Goal: Task Accomplishment & Management: Complete application form

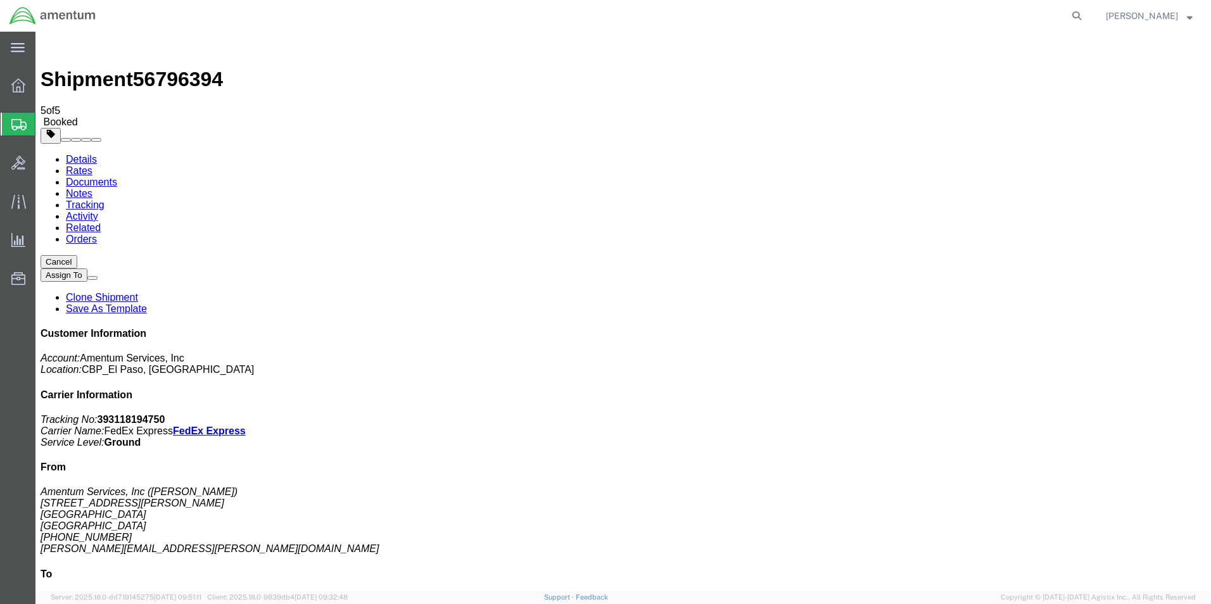
click at [0, 0] on span "Create from Template" at bounding box center [0, 0] width 0 height 0
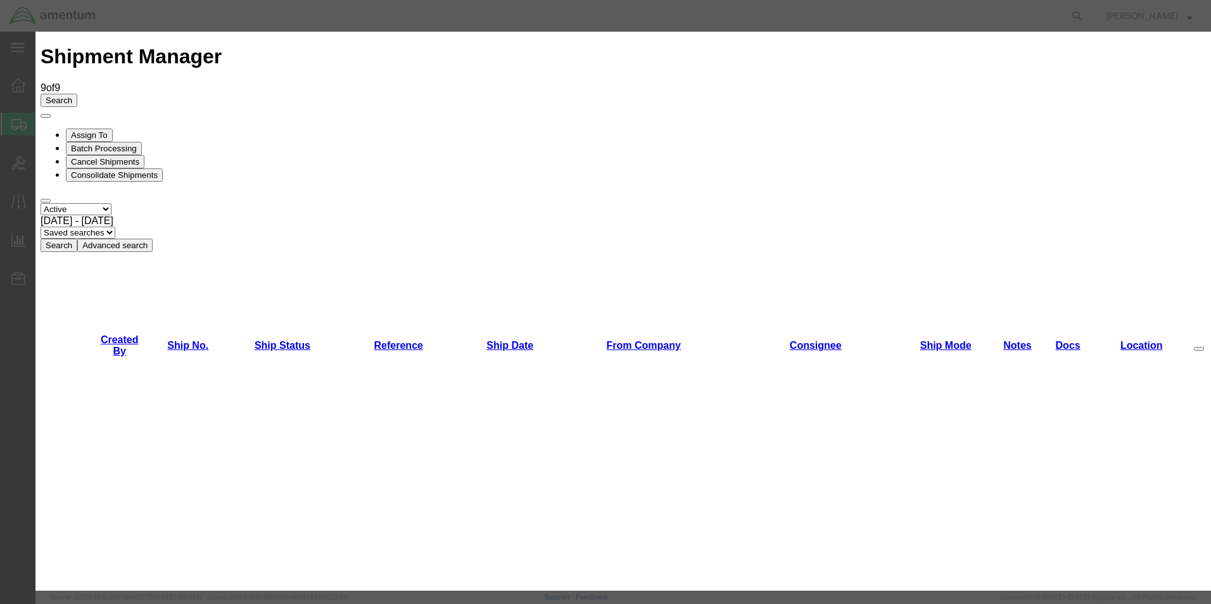
scroll to position [823, 0]
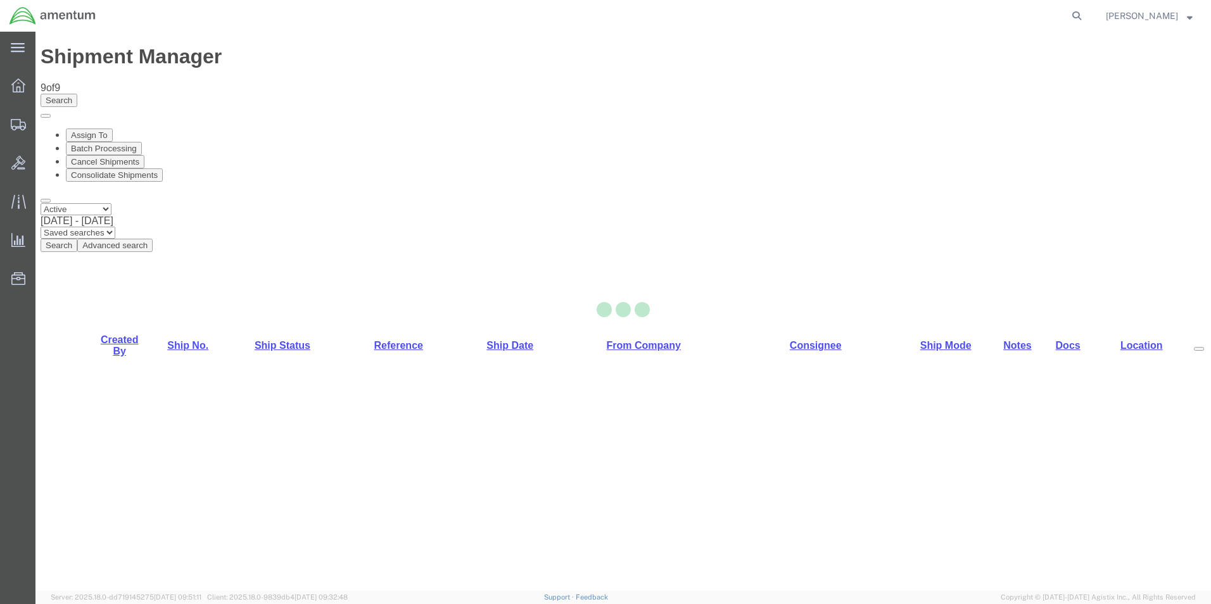
select select "49831"
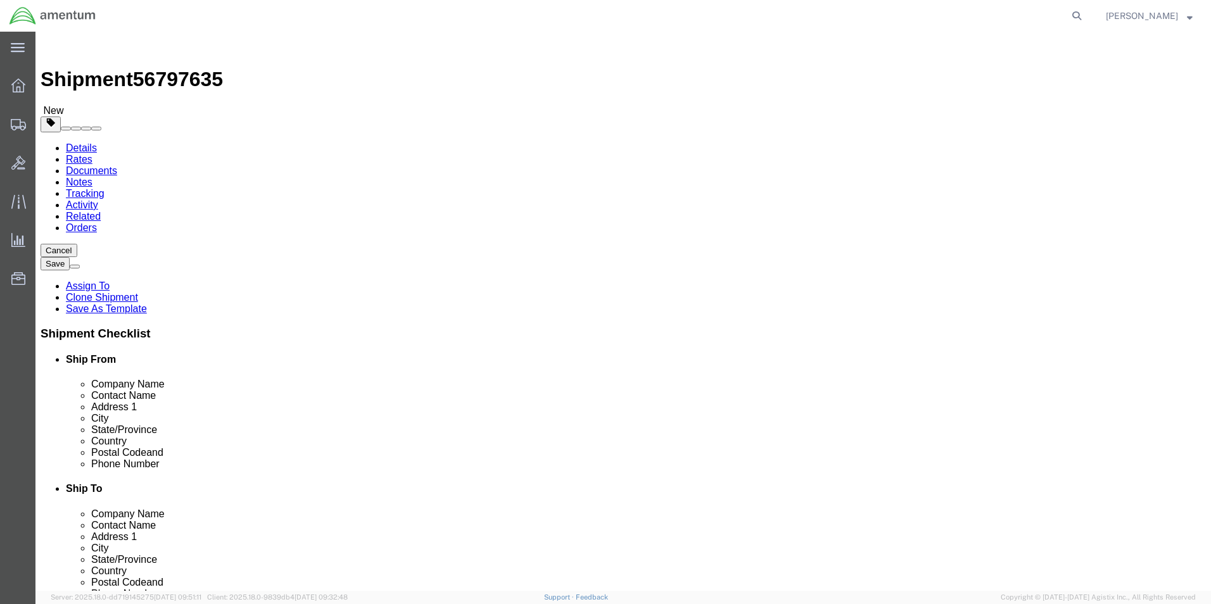
click input "PRIME INDUSTRIES CBP0030060"
drag, startPoint x: 844, startPoint y: 237, endPoint x: 721, endPoint y: 236, distance: 122.9
click input "PRIME INDUSTRIES CBP0044142/43/44/45/46/47"
type input "PRIME INDUSTRIES CBP0044142/43/44/45/46/47"
click label "Address 1"
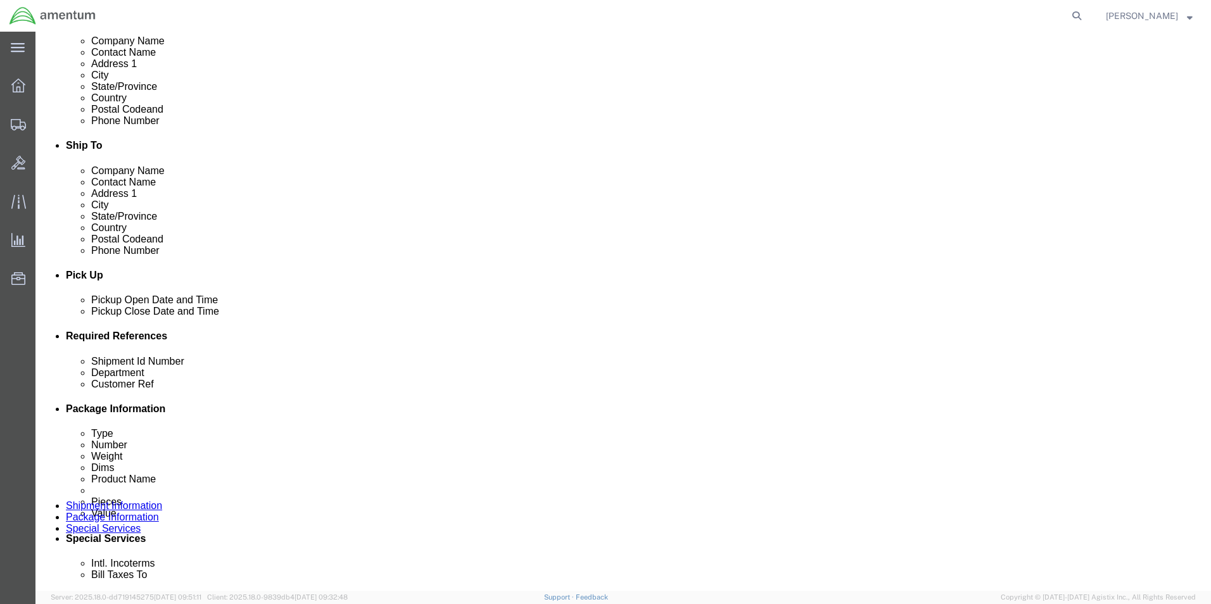
scroll to position [380, 0]
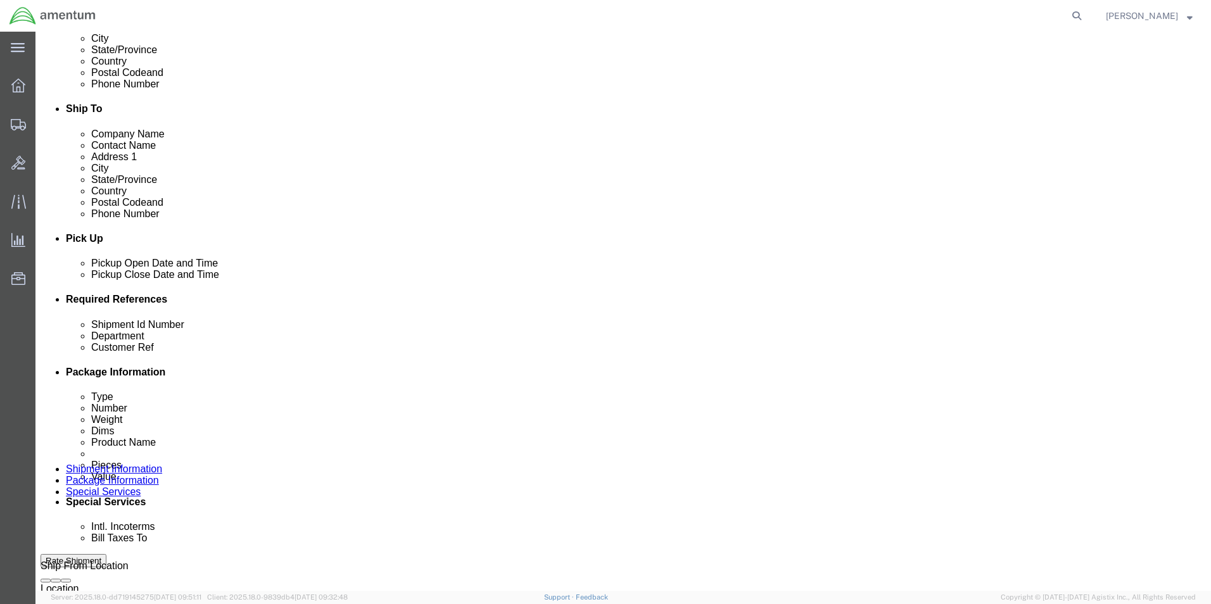
click input "148583"
paste input "CBP0044142/43/44/45/46/47"
type input "CBP0044142/43/44/45/46/47"
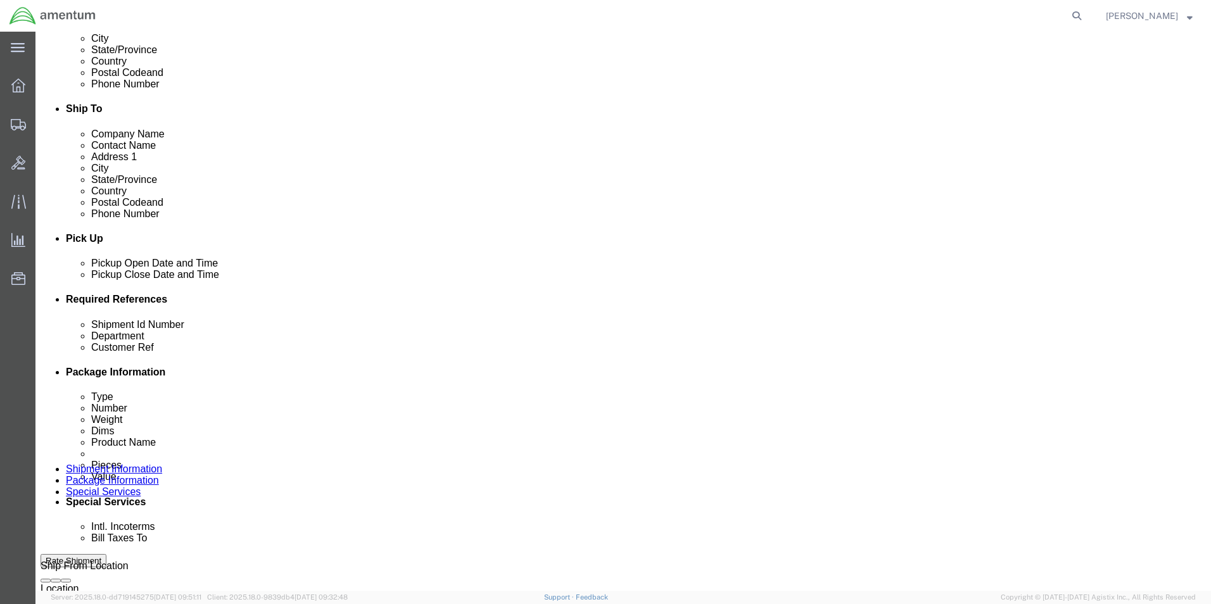
click input "148583"
paste input "CBP0044142/43/44/45/46/47"
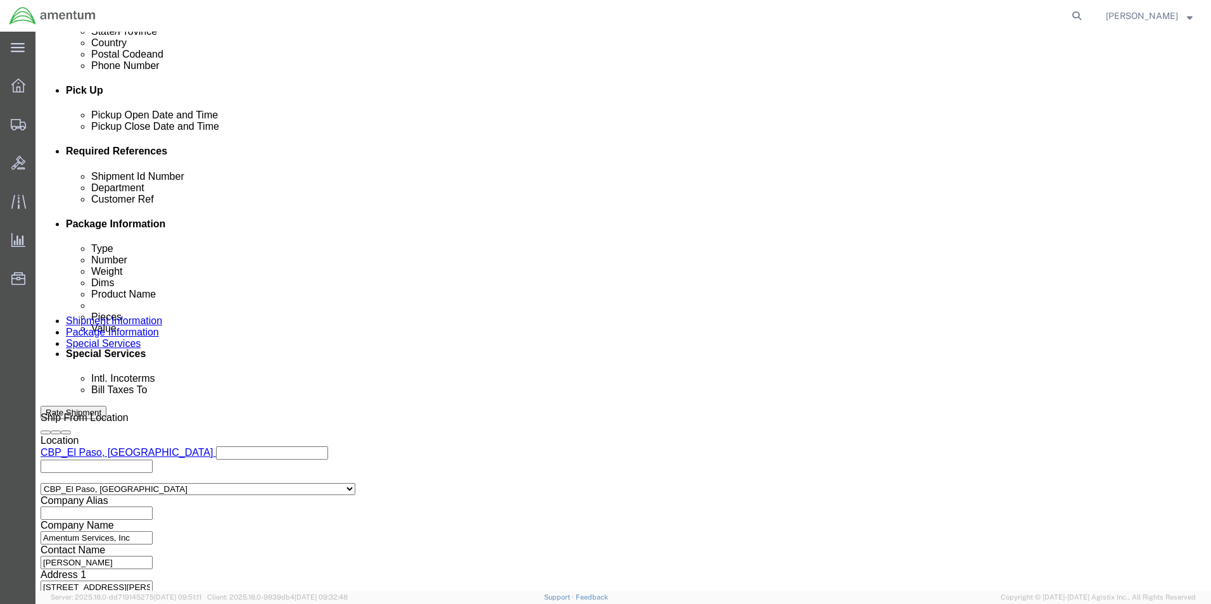
type input "CBP0044142/43/44/45/46/47"
click div "Previous Continue"
click button "Continue"
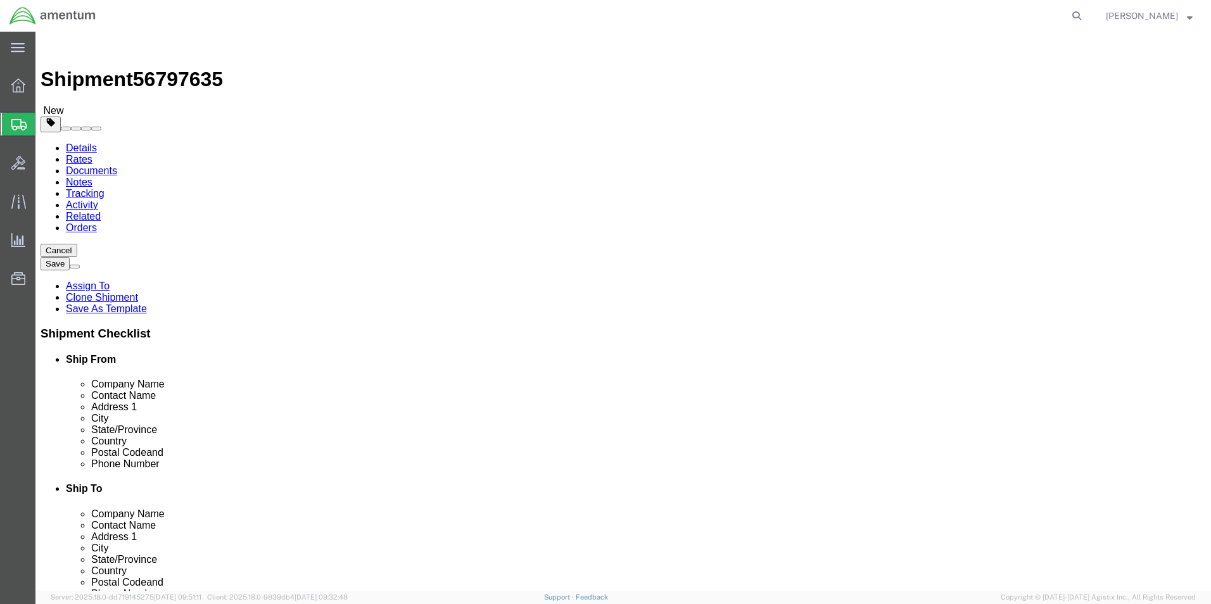
click input "18.00"
type input "24"
type input "16"
type input "12"
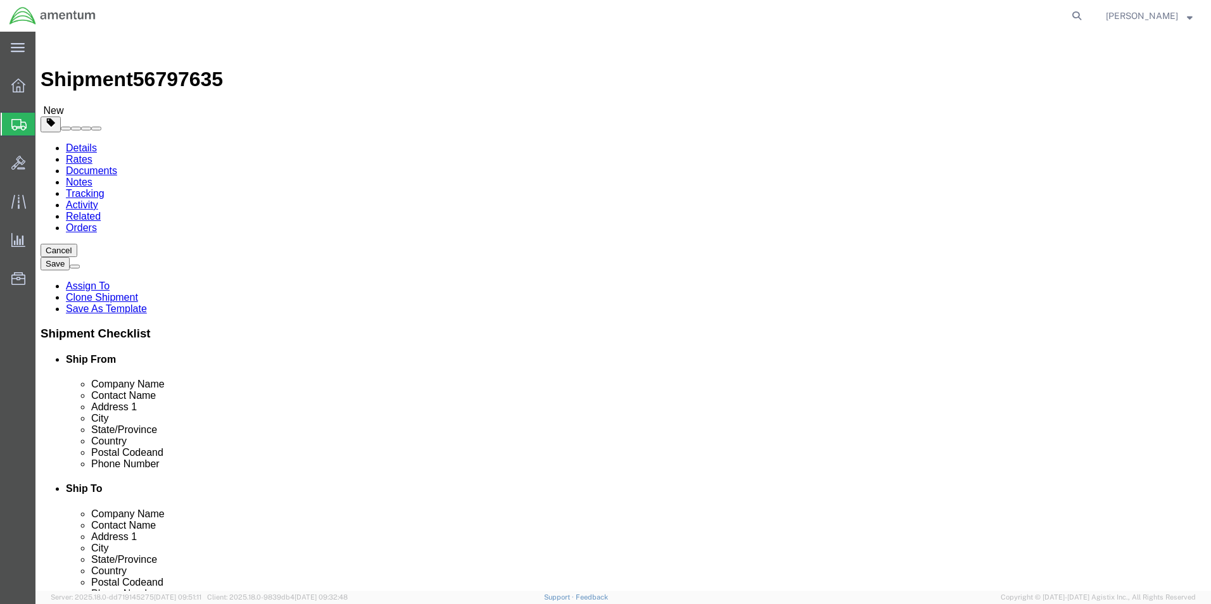
click input "31.20"
type input "44.50"
click div "Pieces: 1.00 Each Total value: 100.00 USD"
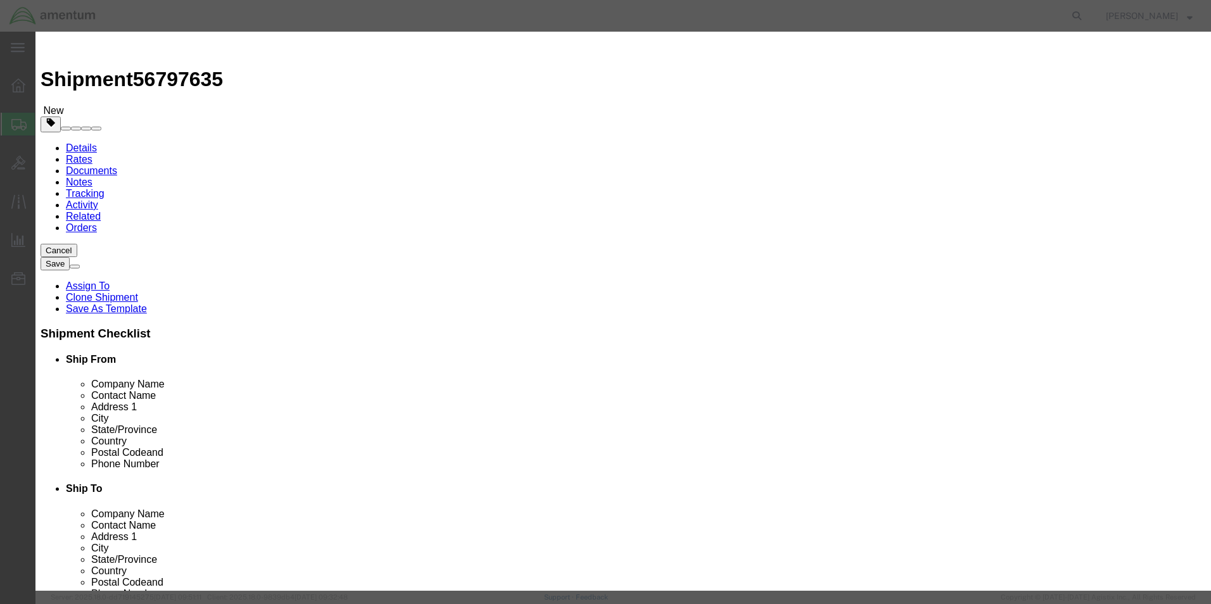
click input "1.00"
type input "6"
type input "600"
click button "Save & Close"
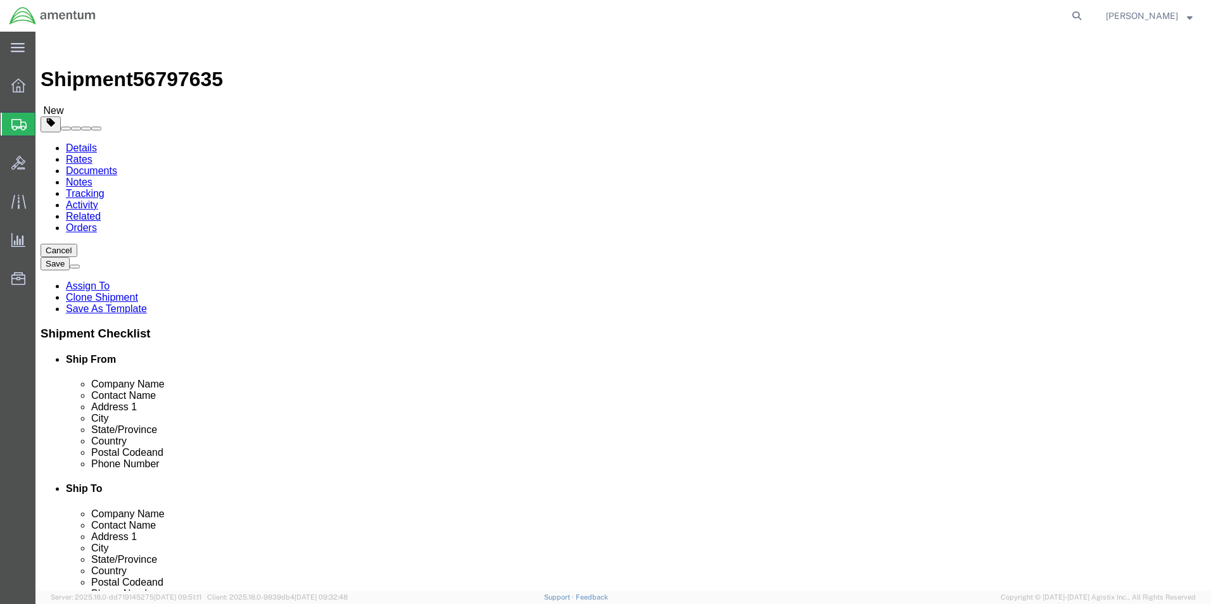
click button "Rate Shipment"
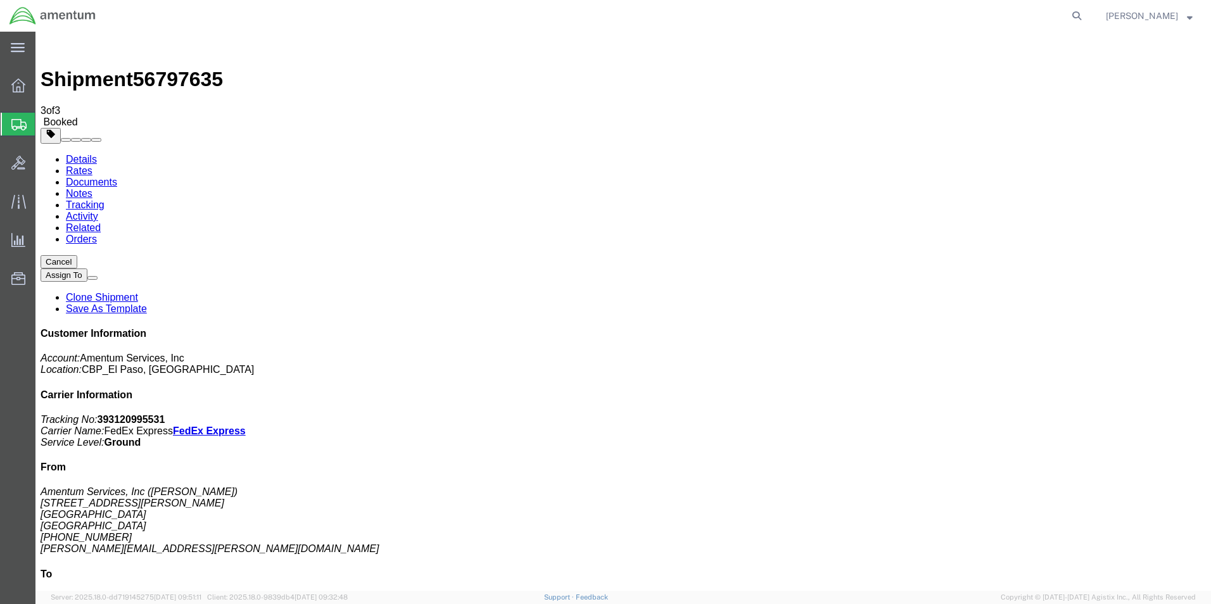
copy td "393120995531"
